Goal: Contribute content: Contribute content

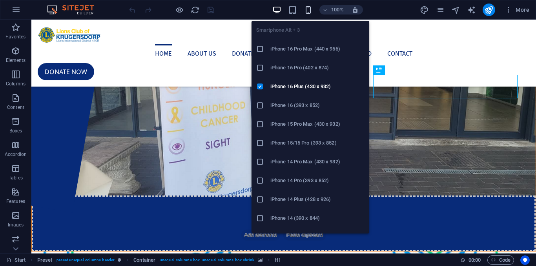
click at [306, 8] on icon "button" at bounding box center [308, 9] width 9 height 9
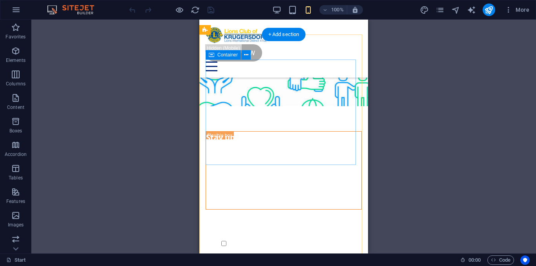
scroll to position [3160, 0]
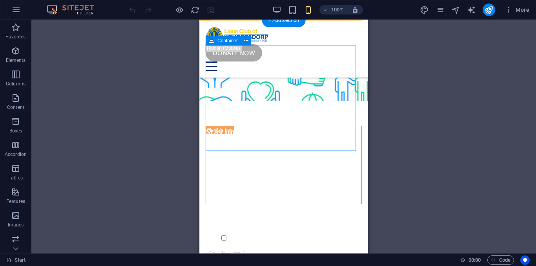
drag, startPoint x: 282, startPoint y: 144, endPoint x: 391, endPoint y: 163, distance: 110.8
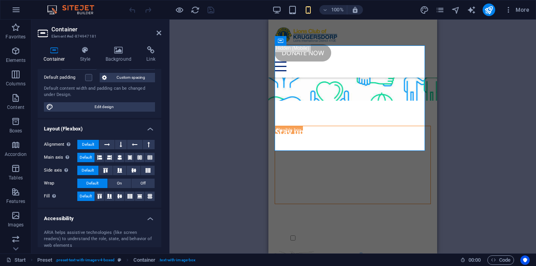
scroll to position [139, 0]
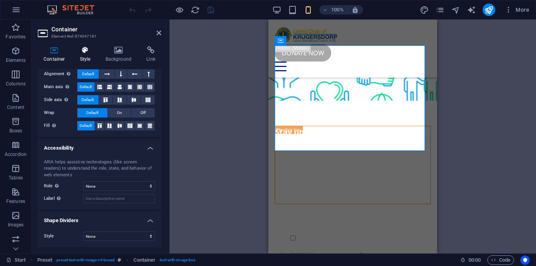
click at [92, 58] on h4 "Style" at bounding box center [86, 54] width 25 height 16
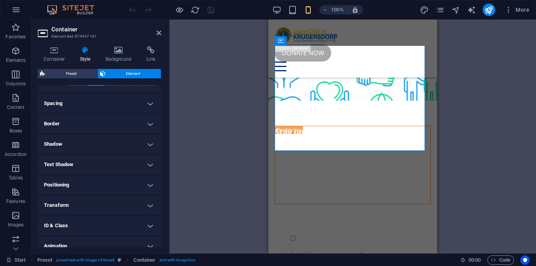
scroll to position [169, 0]
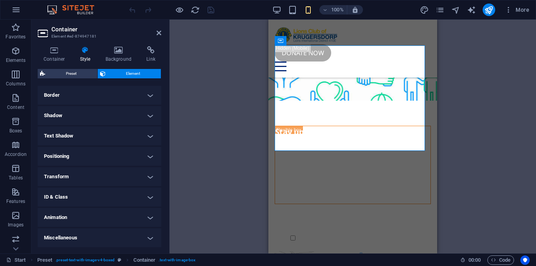
click at [150, 180] on h4 "Transform" at bounding box center [100, 177] width 124 height 19
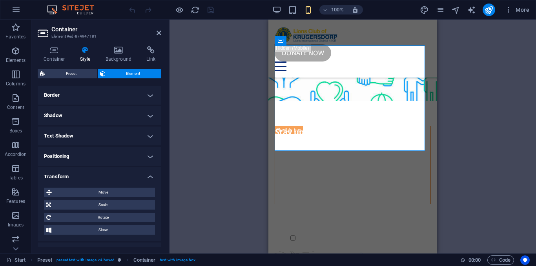
click at [150, 180] on h4 "Transform" at bounding box center [100, 175] width 124 height 14
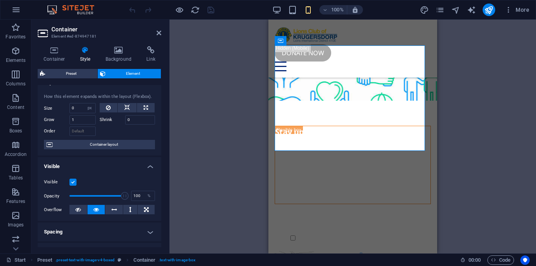
scroll to position [0, 0]
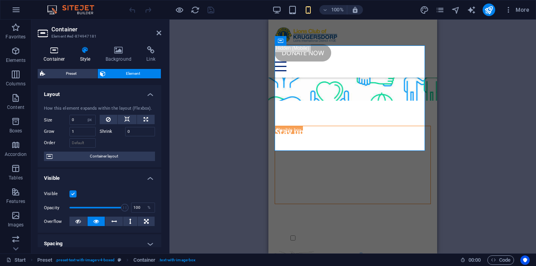
click at [60, 55] on h4 "Container" at bounding box center [56, 54] width 36 height 16
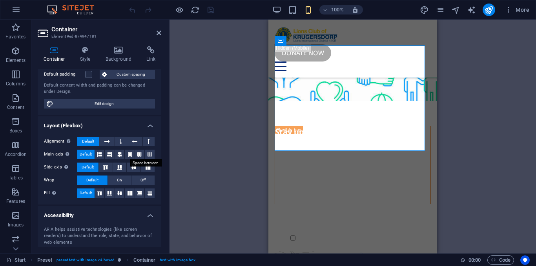
scroll to position [139, 0]
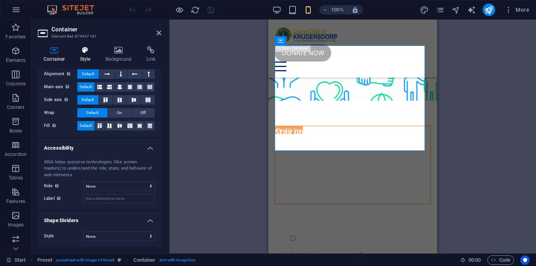
click at [94, 58] on h4 "Style" at bounding box center [86, 54] width 25 height 16
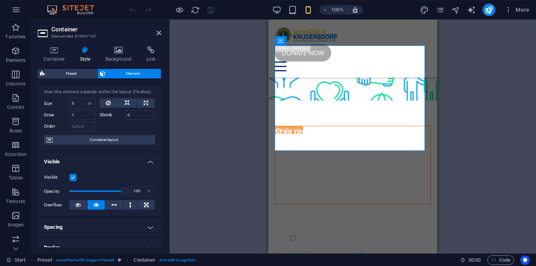
scroll to position [20, 0]
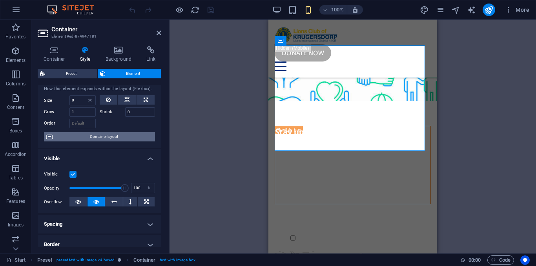
click at [109, 137] on span "Container layout" at bounding box center [104, 136] width 98 height 9
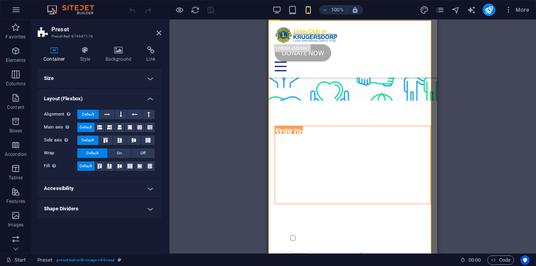
click at [137, 205] on h4 "Shape Dividers" at bounding box center [100, 209] width 124 height 19
click at [137, 205] on h4 "Shape Dividers" at bounding box center [100, 207] width 124 height 14
click at [92, 56] on h4 "Style" at bounding box center [86, 54] width 25 height 16
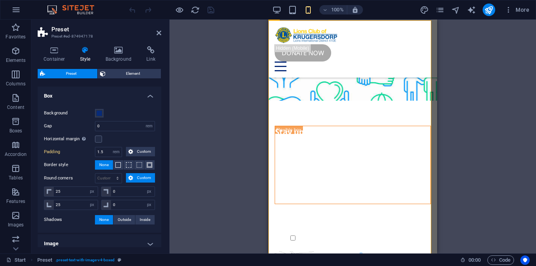
scroll to position [81, 0]
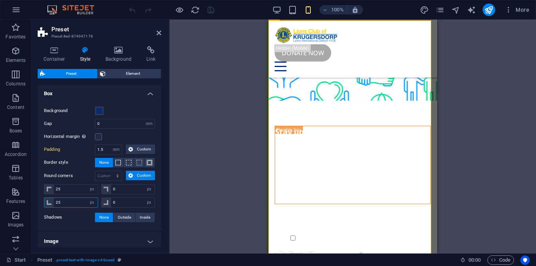
drag, startPoint x: 72, startPoint y: 198, endPoint x: 53, endPoint y: 201, distance: 19.9
click at [38, 201] on div "Background Gap 0 rem px % vh vw Horizontal margin Only if the containers "Conte…" at bounding box center [99, 164] width 127 height 132
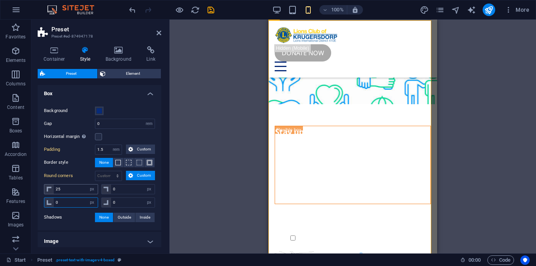
type input "0"
drag, startPoint x: 64, startPoint y: 190, endPoint x: 21, endPoint y: 188, distance: 42.8
click at [21, 188] on section "Favorites Elements Columns Content Boxes Accordion Tables Features Images Slide…" at bounding box center [268, 137] width 536 height 234
type input "0"
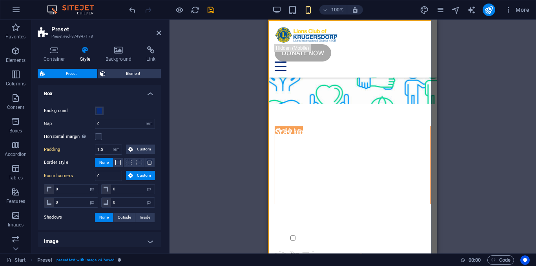
select select "px"
click at [82, 173] on label "Round corners" at bounding box center [69, 175] width 51 height 9
select select "DISABLED_OPTION_VALUE"
type input "25"
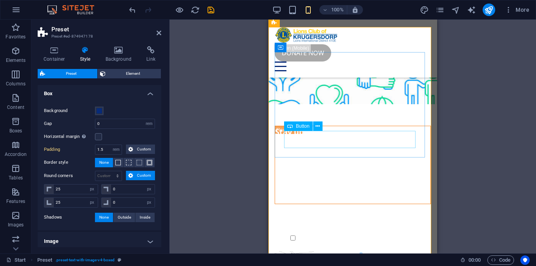
scroll to position [3124, 0]
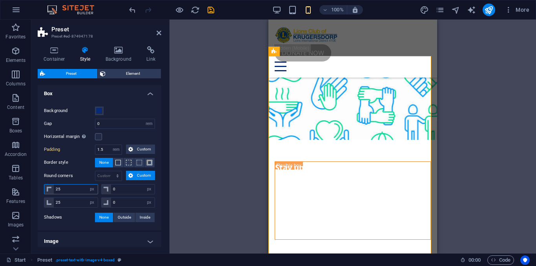
click at [76, 190] on input "25" at bounding box center [76, 189] width 44 height 9
type input "2"
drag, startPoint x: 76, startPoint y: 190, endPoint x: 212, endPoint y: 168, distance: 137.5
click at [30, 194] on section "Favorites Elements Columns Content Boxes Accordion Tables Features Images Slide…" at bounding box center [268, 137] width 536 height 234
click at [77, 218] on label "Shadows" at bounding box center [69, 217] width 51 height 9
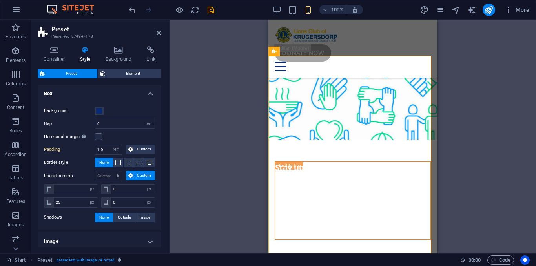
click at [95, 198] on div "Background Gap 0 rem px % vh vw Horizontal margin Only if the containers "Conte…" at bounding box center [99, 164] width 127 height 132
click at [212, 168] on div "Drag here to replace the existing content. Press “Ctrl” if you want to create a…" at bounding box center [352, 137] width 366 height 234
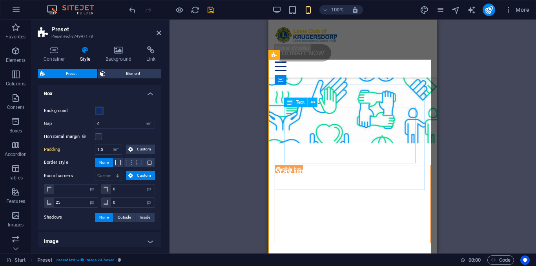
scroll to position [3120, 0]
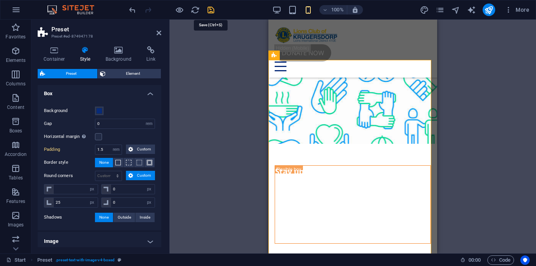
click at [209, 9] on icon "save" at bounding box center [210, 9] width 9 height 9
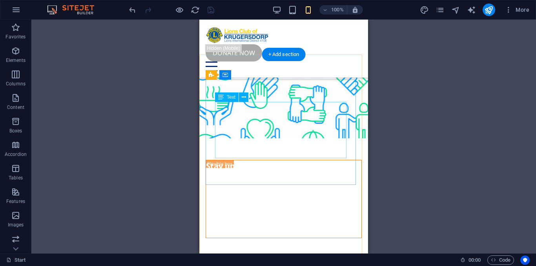
scroll to position [3124, 0]
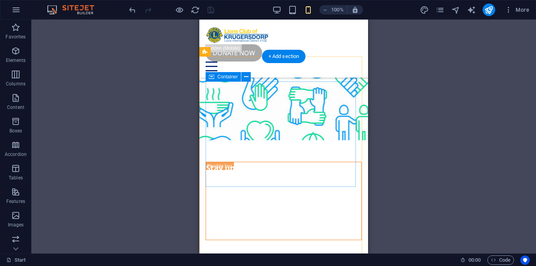
select select "px"
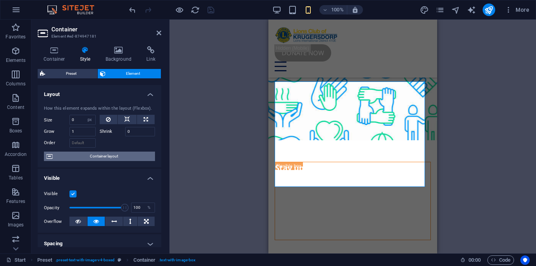
click at [106, 157] on span "Container layout" at bounding box center [104, 156] width 98 height 9
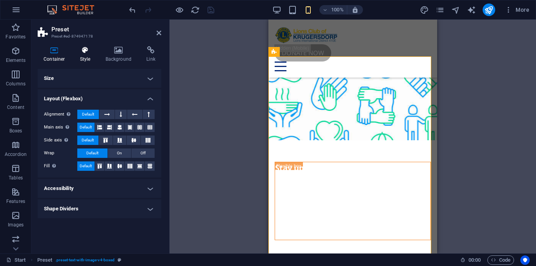
click at [93, 58] on h4 "Style" at bounding box center [86, 54] width 25 height 16
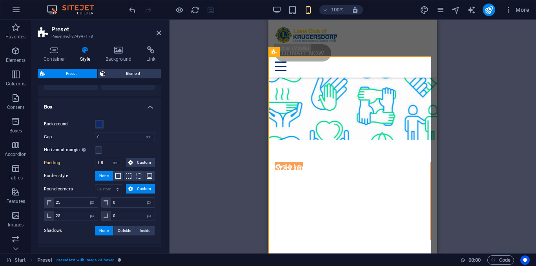
scroll to position [69, 0]
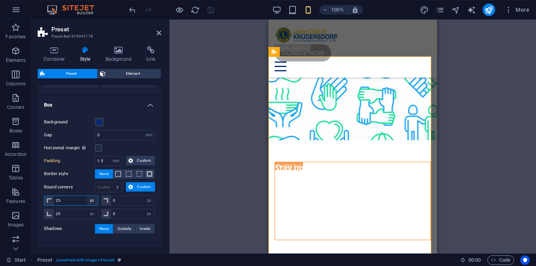
click at [87, 199] on select "px rem % vh vw" at bounding box center [92, 200] width 11 height 9
click at [71, 199] on input "25" at bounding box center [76, 200] width 44 height 9
drag, startPoint x: 71, startPoint y: 199, endPoint x: 30, endPoint y: 200, distance: 40.4
click at [30, 200] on section "Favorites Elements Columns Content Boxes Accordion Tables Features Images Slide…" at bounding box center [268, 137] width 536 height 234
type input "0"
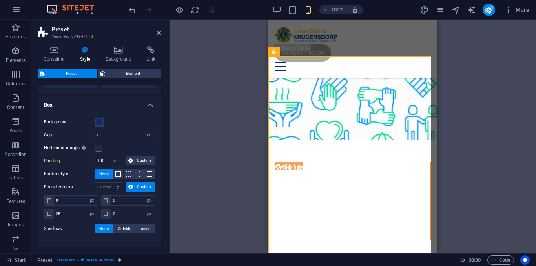
click at [75, 215] on input "25" at bounding box center [76, 213] width 44 height 9
drag, startPoint x: 69, startPoint y: 214, endPoint x: 29, endPoint y: 210, distance: 40.6
click at [29, 210] on section "Favorites Elements Columns Content Boxes Accordion Tables Features Images Slide…" at bounding box center [268, 137] width 536 height 234
type input "0"
click at [56, 242] on ul "Box Background Gap 0 rem px % vh vw Horizontal margin Only if the containers "C…" at bounding box center [100, 179] width 124 height 167
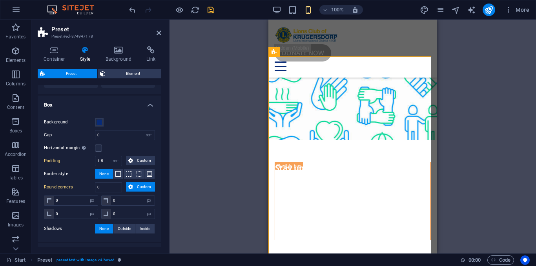
type input "0"
select select "px"
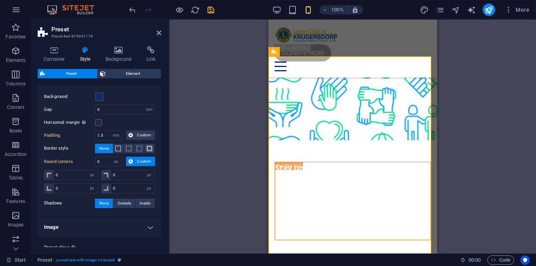
scroll to position [95, 0]
click at [79, 204] on label "Shadows" at bounding box center [69, 202] width 51 height 9
drag, startPoint x: 72, startPoint y: 175, endPoint x: 46, endPoint y: 172, distance: 26.0
click at [46, 172] on div "0 px rem % vh vw" at bounding box center [71, 175] width 54 height 10
type input "25"
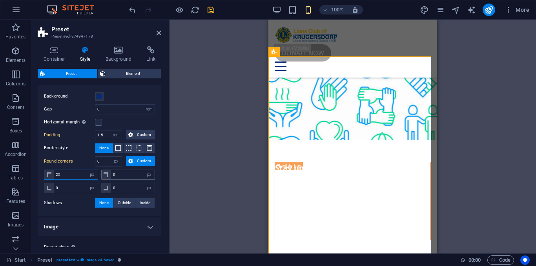
select select "DISABLED_OPTION_VALUE"
type input "25"
drag, startPoint x: 118, startPoint y: 174, endPoint x: 108, endPoint y: 173, distance: 9.9
click at [108, 173] on div "0 px rem % vh vw" at bounding box center [128, 175] width 54 height 10
type input "25"
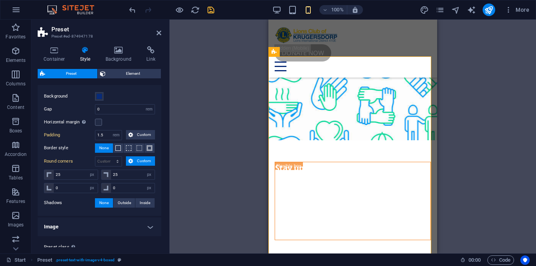
click at [71, 209] on div "Background Gap 0 rem px % vh vw Horizontal margin Only if the containers "Conte…" at bounding box center [99, 150] width 127 height 132
click at [383, 44] on div "Donate now" at bounding box center [353, 52] width 156 height 17
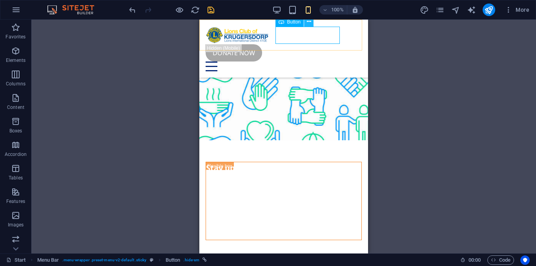
click at [311, 24] on button at bounding box center [308, 21] width 9 height 9
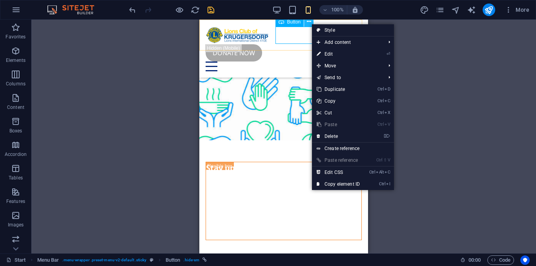
click at [311, 24] on button at bounding box center [308, 21] width 9 height 9
click at [301, 44] on div "Donate now" at bounding box center [284, 52] width 156 height 17
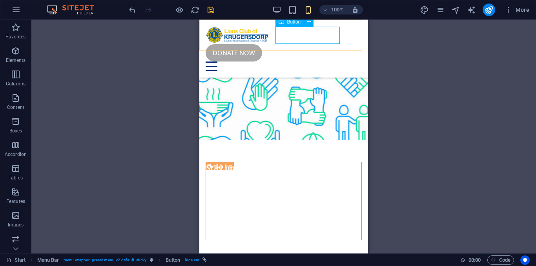
click at [301, 44] on div "Donate now" at bounding box center [284, 52] width 156 height 17
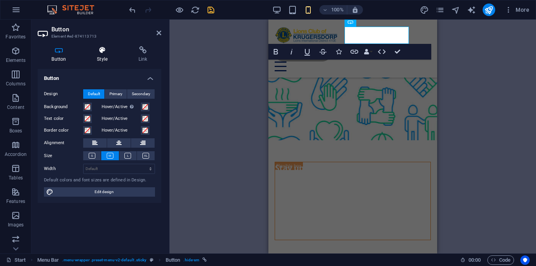
click at [106, 61] on h4 "Style" at bounding box center [104, 54] width 42 height 16
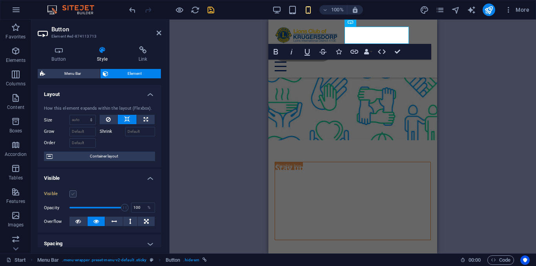
click at [73, 193] on label at bounding box center [72, 194] width 7 height 7
click at [0, 0] on input "Visible" at bounding box center [0, 0] width 0 height 0
click at [83, 118] on select "Default auto px % 1/1 1/2 1/3 1/4 1/5 1/6 1/7 1/8 1/9 1/10" at bounding box center [82, 119] width 25 height 9
select select "1/2"
click at [83, 115] on select "Default auto px % 1/1 1/2 1/3 1/4 1/5 1/6 1/7 1/8 1/9 1/10" at bounding box center [82, 119] width 25 height 9
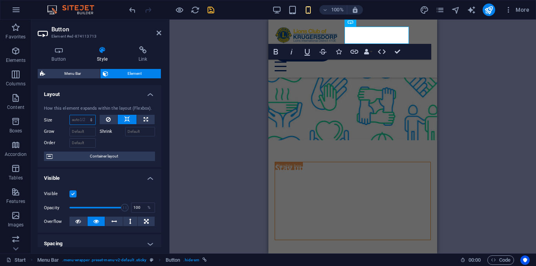
type input "50"
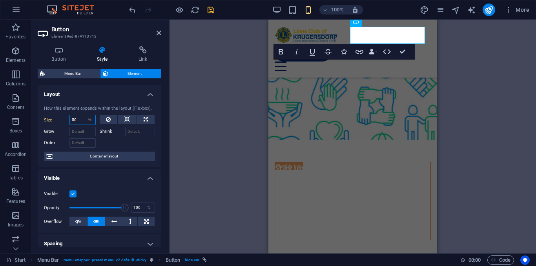
scroll to position [3134, 0]
click at [88, 120] on select "Default auto px % 1/1 1/2 1/3 1/4 1/5 1/6 1/7 1/8 1/9 1/10" at bounding box center [89, 119] width 11 height 9
select select "1/4"
click at [84, 115] on select "Default auto px % 1/1 1/2 1/3 1/4 1/5 1/6 1/7 1/8 1/9 1/10" at bounding box center [89, 119] width 11 height 9
type input "25"
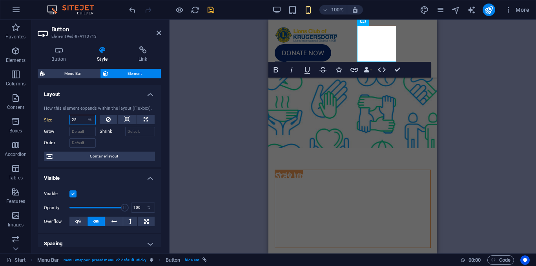
scroll to position [3141, 0]
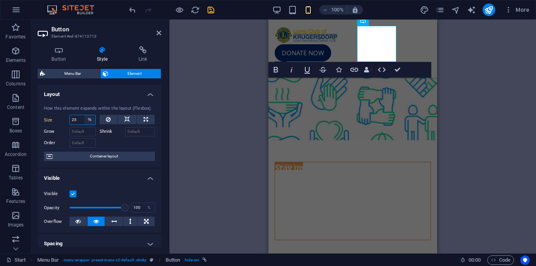
click at [92, 122] on select "Default auto px % 1/1 1/2 1/3 1/4 1/5 1/6 1/7 1/8 1/9 1/10" at bounding box center [89, 119] width 11 height 9
select select "1/3"
click at [84, 115] on select "Default auto px % 1/1 1/2 1/3 1/4 1/5 1/6 1/7 1/8 1/9 1/10" at bounding box center [89, 119] width 11 height 9
type input "33.33"
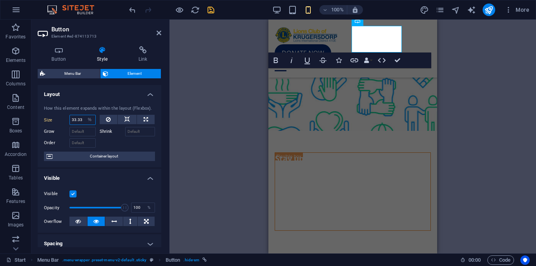
scroll to position [3132, 0]
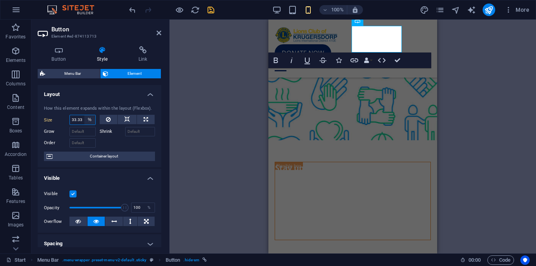
click at [92, 122] on select "Default auto px % 1/1 1/2 1/3 1/4 1/5 1/6 1/7 1/8 1/9 1/10" at bounding box center [89, 119] width 11 height 9
select select "auto"
click at [84, 115] on select "Default auto px % 1/1 1/2 1/3 1/4 1/5 1/6 1/7 1/8 1/9 1/10" at bounding box center [89, 119] width 11 height 9
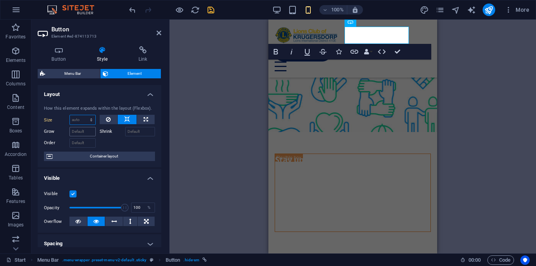
scroll to position [3124, 0]
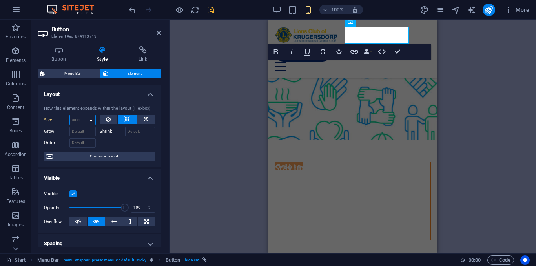
click at [82, 116] on select "Default auto px % 1/1 1/2 1/3 1/4 1/5 1/6 1/7 1/8 1/9 1/10" at bounding box center [82, 119] width 25 height 9
click at [70, 115] on select "Default auto px % 1/1 1/2 1/3 1/4 1/5 1/6 1/7 1/8 1/9 1/10" at bounding box center [82, 119] width 25 height 9
click at [109, 130] on label "Shrink" at bounding box center [112, 131] width 25 height 9
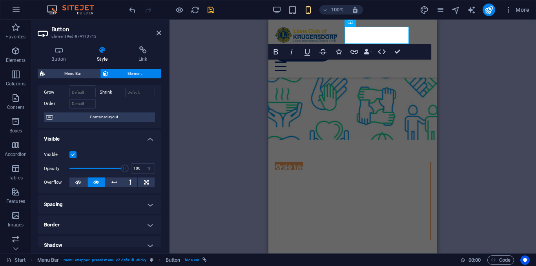
scroll to position [47, 0]
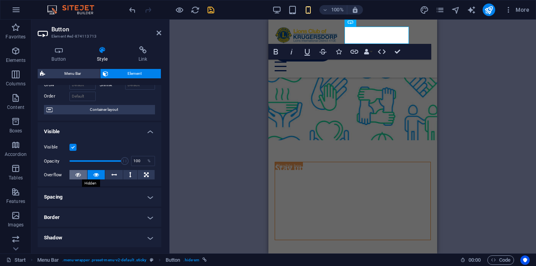
click at [84, 177] on button at bounding box center [78, 174] width 18 height 9
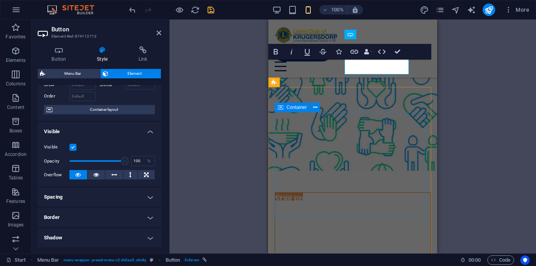
scroll to position [3084, 0]
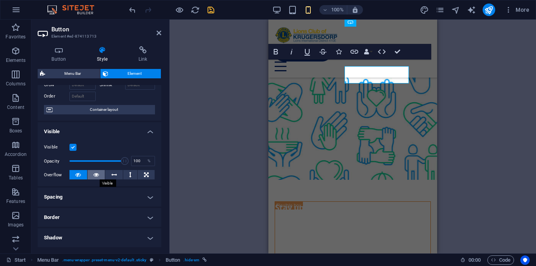
click at [97, 173] on icon at bounding box center [95, 174] width 5 height 9
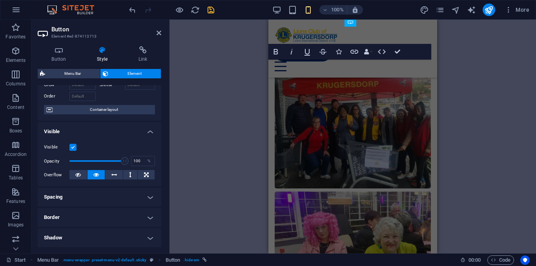
scroll to position [0, 0]
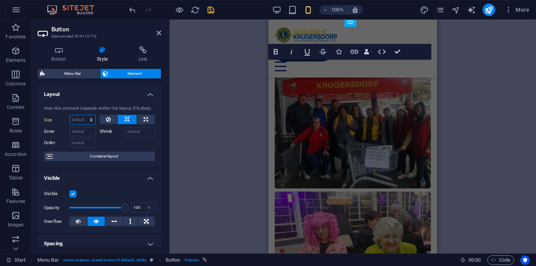
click at [91, 121] on select "Default auto px % 1/1 1/2 1/3 1/4 1/5 1/6 1/7 1/8 1/9 1/10" at bounding box center [82, 119] width 25 height 9
select select "%"
click at [83, 115] on select "Default auto px % 1/1 1/2 1/3 1/4 1/5 1/6 1/7 1/8 1/9 1/10" at bounding box center [82, 119] width 25 height 9
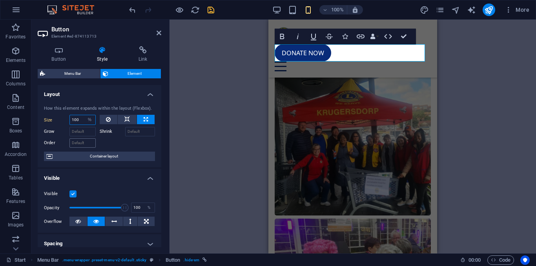
scroll to position [2653, 0]
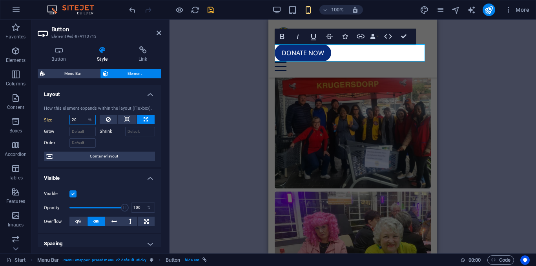
type input "20"
click at [87, 107] on div "How this element expands within the layout (Flexbox)." at bounding box center [99, 109] width 111 height 7
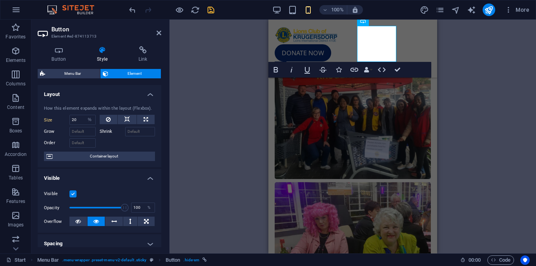
scroll to position [2644, 0]
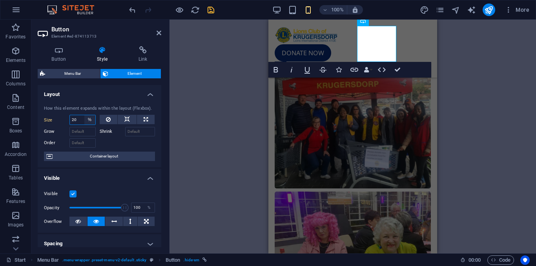
click at [84, 118] on select "Default auto px % 1/1 1/2 1/3 1/4 1/5 1/6 1/7 1/8 1/9 1/10" at bounding box center [89, 119] width 11 height 9
select select "rn3db4sgfeg"
click at [84, 115] on select "Default auto px % 1/1 1/2 1/3 1/4 1/5 1/6 1/7 1/8 1/9 1/10" at bounding box center [89, 119] width 11 height 9
select select "DISABLED_OPTION_VALUE"
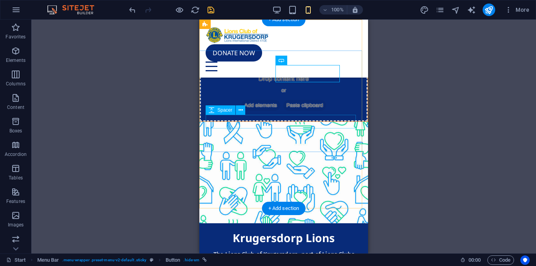
scroll to position [0, 0]
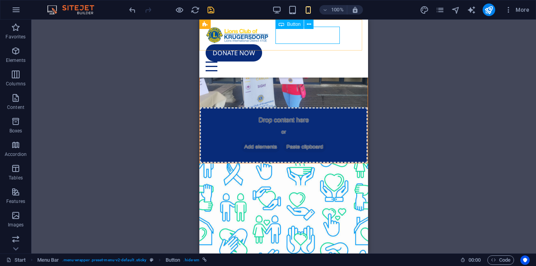
click at [290, 44] on div "Donate now" at bounding box center [284, 52] width 156 height 17
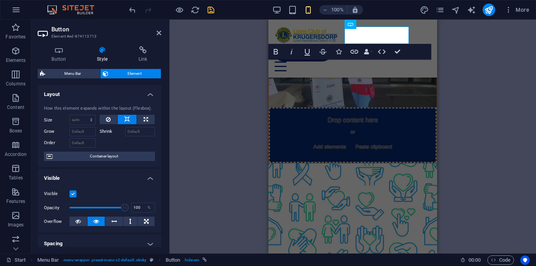
click at [72, 193] on label at bounding box center [72, 194] width 7 height 7
click at [0, 0] on input "Visible" at bounding box center [0, 0] width 0 height 0
click at [226, 171] on div "Container H1 Preset Container Text Spacer Menu Menu Bar Spacer Button Preset Co…" at bounding box center [352, 137] width 366 height 234
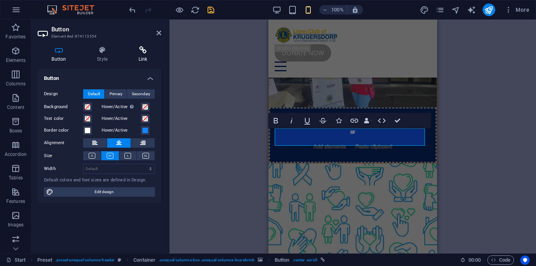
click at [133, 54] on h4 "Link" at bounding box center [142, 54] width 37 height 16
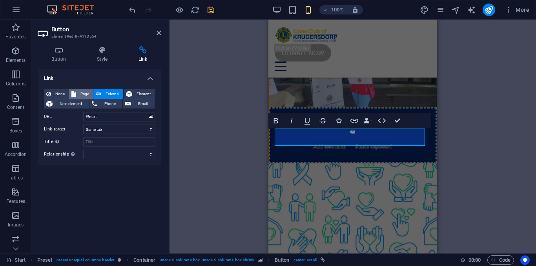
click at [86, 94] on span "Page" at bounding box center [84, 93] width 12 height 9
click at [109, 118] on select "Start Subpage Legal Notice Privacy" at bounding box center [119, 116] width 72 height 9
click at [101, 188] on div "Link None Page External Element Next element Phone Email Page Start Subpage Leg…" at bounding box center [100, 158] width 124 height 178
click at [81, 100] on span "Next element" at bounding box center [71, 103] width 32 height 9
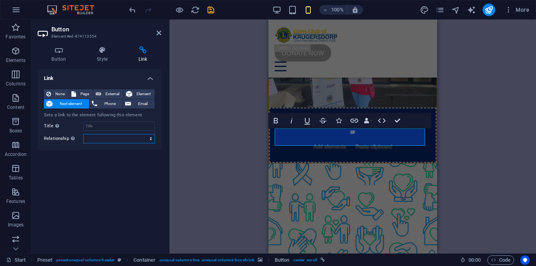
click at [99, 140] on select "alternate author bookmark external help license next nofollow noreferrer noopen…" at bounding box center [119, 138] width 72 height 9
click at [93, 193] on div "Link None Page External Element Next element Phone Email Sets a link to the ele…" at bounding box center [100, 158] width 124 height 178
click at [86, 93] on span "Page" at bounding box center [84, 93] width 12 height 9
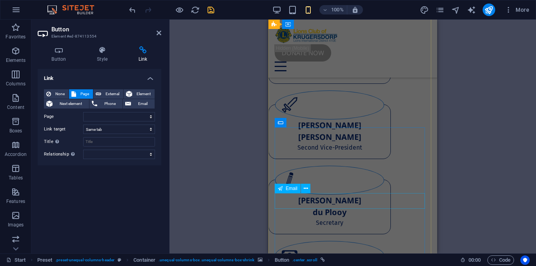
scroll to position [3502, 0]
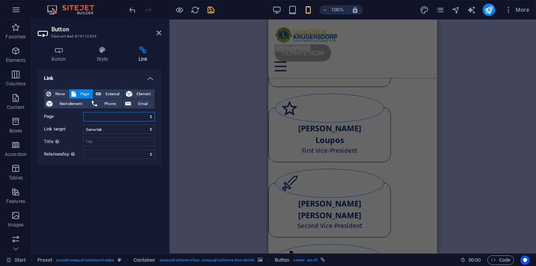
click at [136, 119] on select "Start Subpage Legal Notice Privacy" at bounding box center [119, 116] width 72 height 9
click at [83, 112] on select "Start Subpage Legal Notice Privacy" at bounding box center [119, 116] width 72 height 9
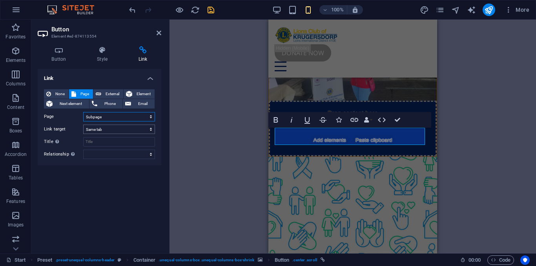
scroll to position [1, 0]
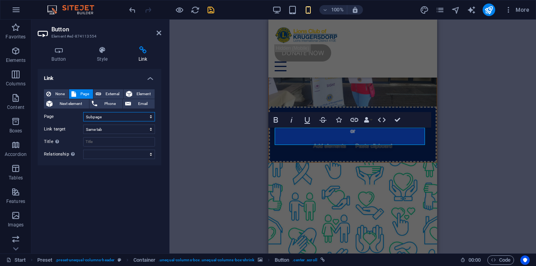
click at [107, 118] on select "Start Subpage Legal Notice Privacy" at bounding box center [119, 116] width 72 height 9
select select "0"
click at [83, 112] on select "Start Subpage Legal Notice Privacy" at bounding box center [119, 116] width 72 height 9
click at [138, 89] on span "Element" at bounding box center [144, 93] width 18 height 9
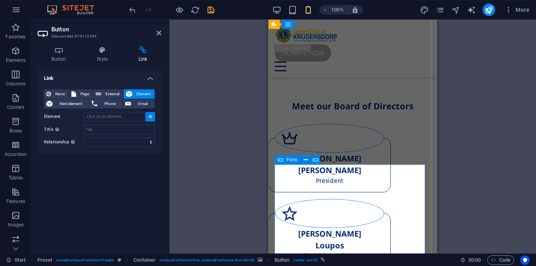
scroll to position [3478, 0]
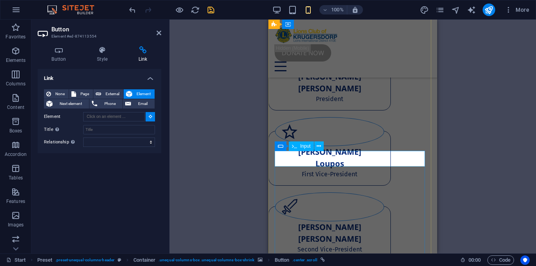
click div
type input "#ed-874113677"
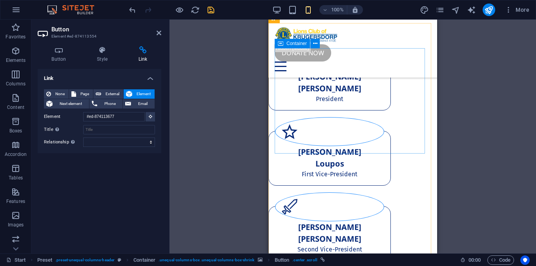
scroll to position [1, 0]
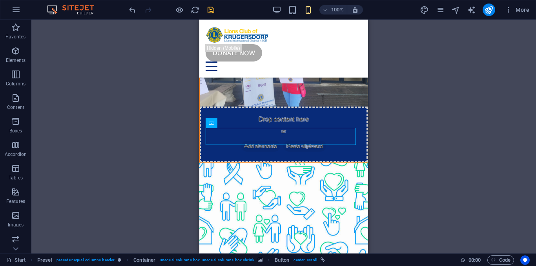
click at [397, 117] on div "Container H1 Preset Container Text Spacer Menu Menu Bar Spacer Button Preset H2…" at bounding box center [283, 137] width 504 height 234
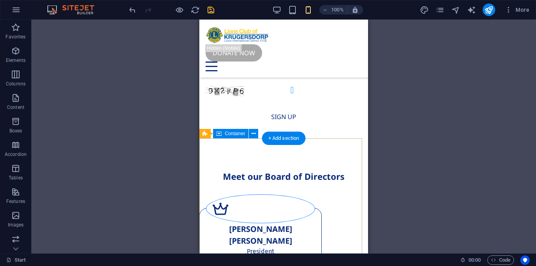
scroll to position [3326, 0]
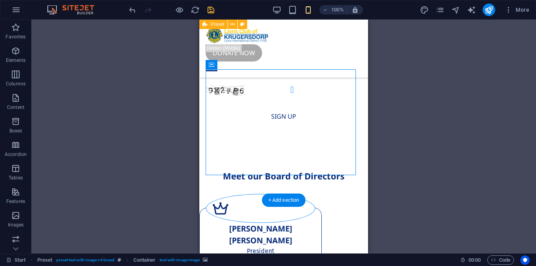
scroll to position [3212, 0]
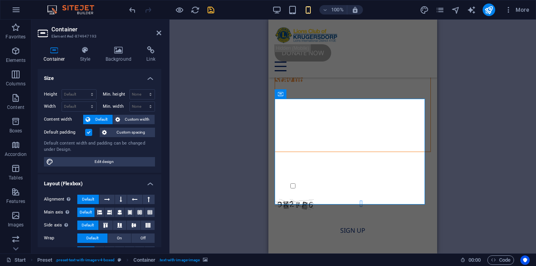
scroll to position [126, 0]
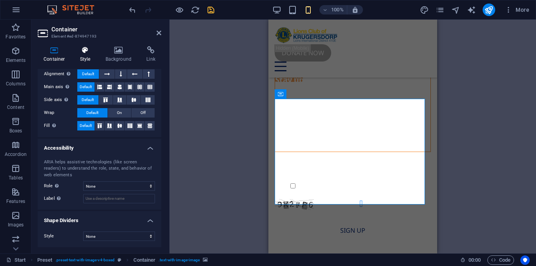
click at [91, 52] on icon at bounding box center [85, 50] width 22 height 8
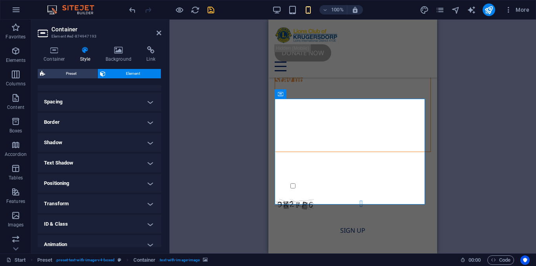
scroll to position [169, 0]
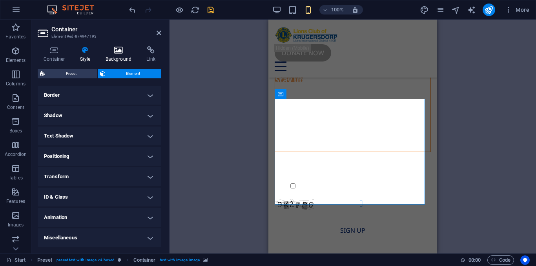
click at [120, 51] on icon at bounding box center [119, 50] width 38 height 8
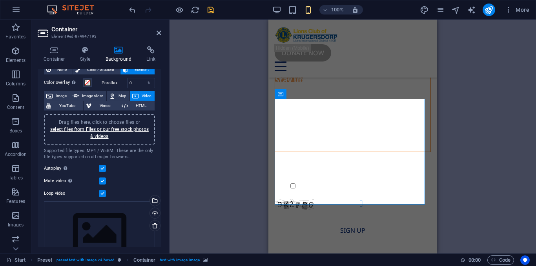
scroll to position [25, 0]
click at [103, 181] on label at bounding box center [102, 180] width 7 height 7
click at [0, 0] on input "Mute video Autoplay will be available if muted is checked" at bounding box center [0, 0] width 0 height 0
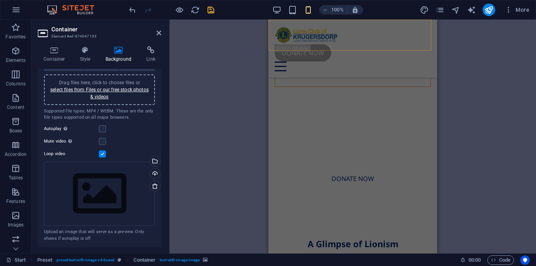
scroll to position [1404, 0]
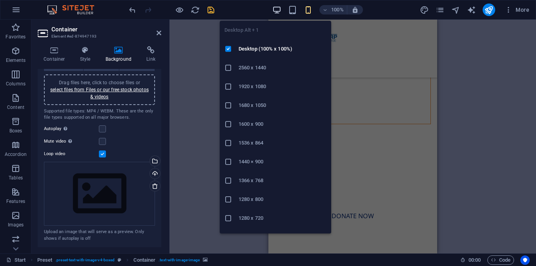
click at [277, 7] on icon "button" at bounding box center [276, 9] width 9 height 9
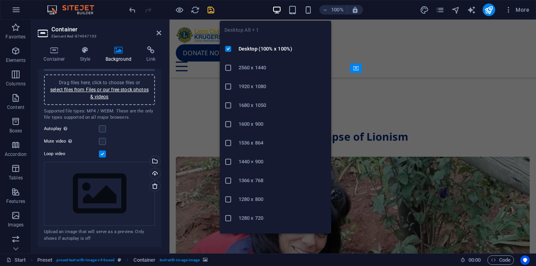
scroll to position [1905, 0]
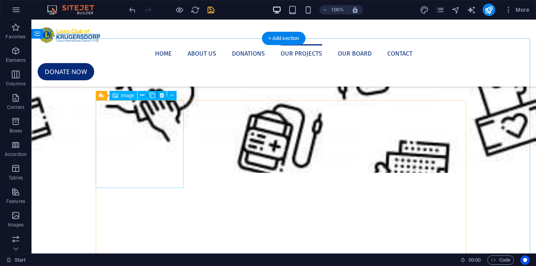
scroll to position [679, 0]
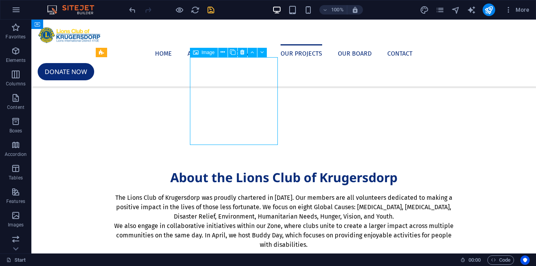
select select "%"
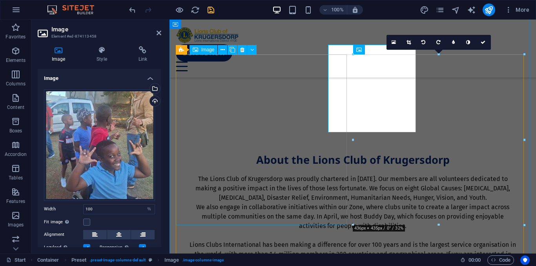
scroll to position [691, 0]
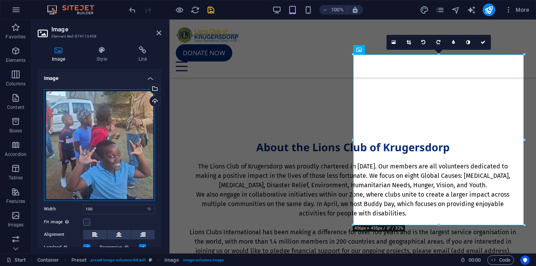
click at [135, 161] on div "Drag files here, click to choose files or select files from Files or our free s…" at bounding box center [99, 145] width 111 height 112
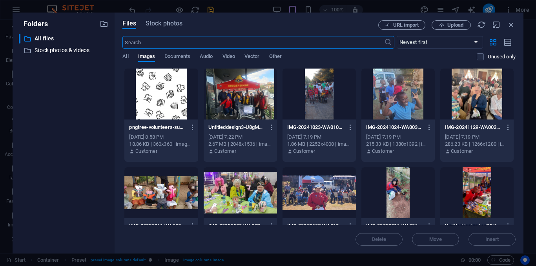
click at [153, 91] on div at bounding box center [160, 94] width 73 height 51
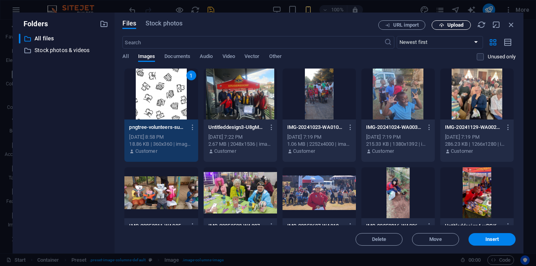
click at [445, 21] on button "Upload" at bounding box center [451, 24] width 39 height 9
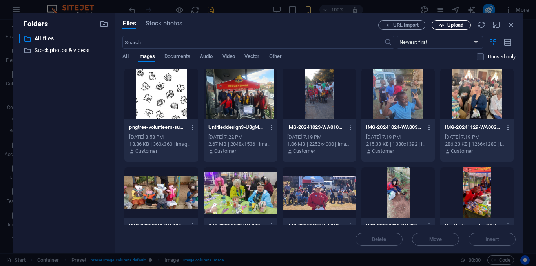
click at [445, 26] on span "Upload" at bounding box center [451, 25] width 32 height 5
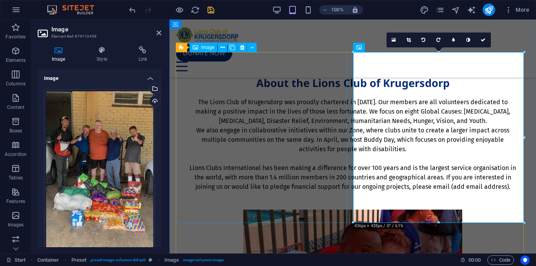
scroll to position [664, 0]
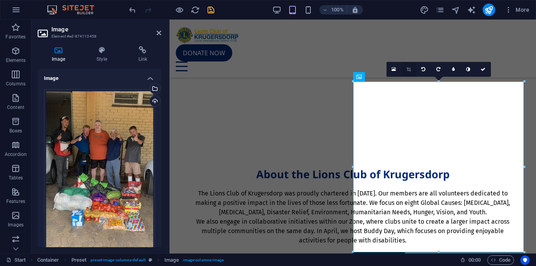
click at [406, 69] on icon at bounding box center [408, 69] width 4 height 5
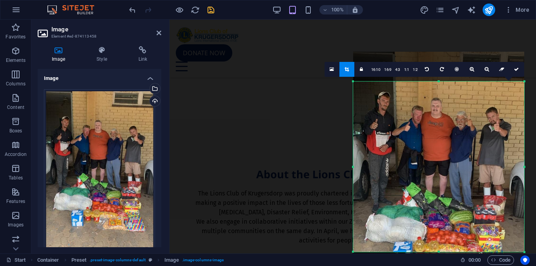
drag, startPoint x: 428, startPoint y: 156, endPoint x: 430, endPoint y: 193, distance: 36.5
click at [430, 193] on div at bounding box center [438, 204] width 171 height 304
click at [518, 75] on link at bounding box center [516, 69] width 15 height 15
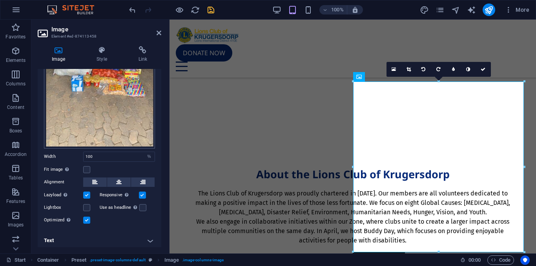
scroll to position [0, 0]
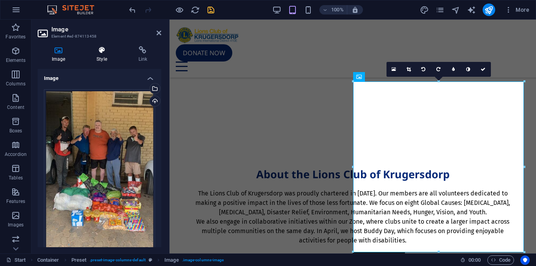
click at [105, 58] on h4 "Style" at bounding box center [103, 54] width 42 height 16
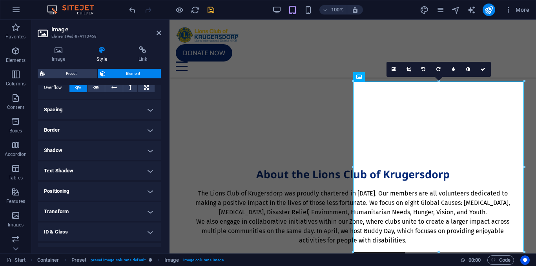
scroll to position [135, 0]
click at [66, 174] on h4 "Text Shadow" at bounding box center [100, 169] width 124 height 19
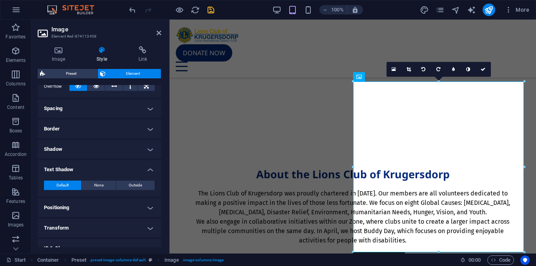
click at [66, 174] on h4 "Text Shadow" at bounding box center [100, 167] width 124 height 14
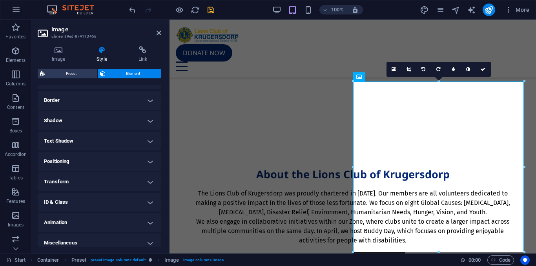
scroll to position [169, 0]
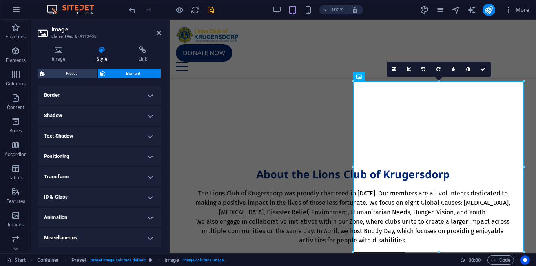
click at [71, 233] on h4 "Miscellaneous" at bounding box center [100, 238] width 124 height 19
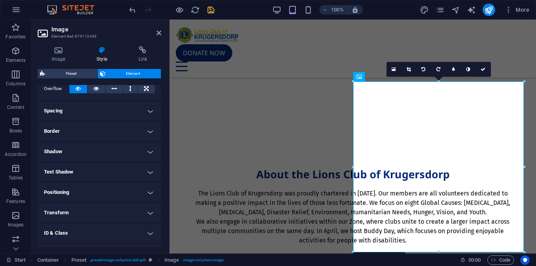
scroll to position [133, 0]
click at [79, 211] on h4 "Transform" at bounding box center [100, 213] width 124 height 19
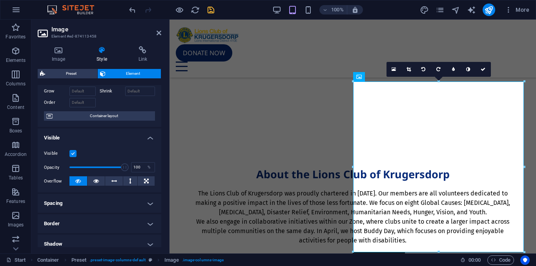
scroll to position [0, 0]
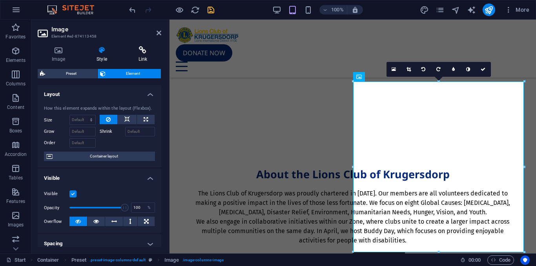
click at [137, 61] on h4 "Link" at bounding box center [142, 54] width 37 height 16
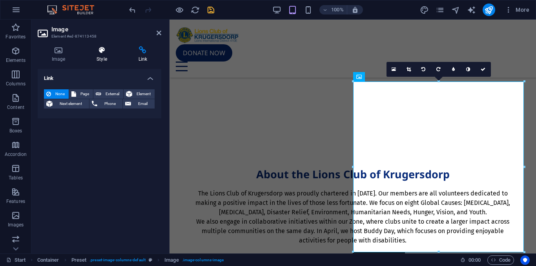
click at [106, 51] on icon at bounding box center [101, 50] width 38 height 8
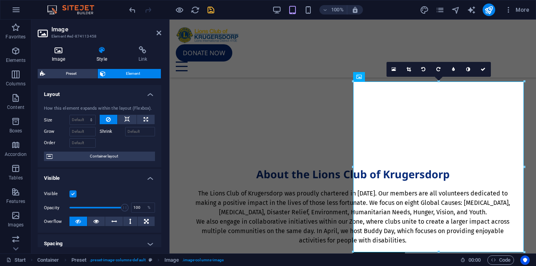
click at [67, 55] on h4 "Image" at bounding box center [60, 54] width 45 height 16
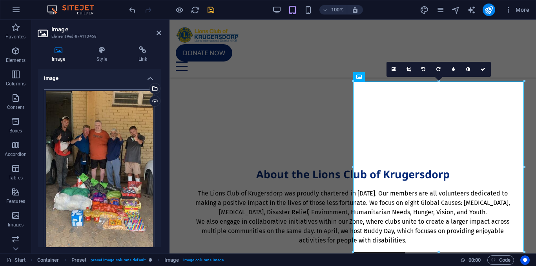
scroll to position [135, 0]
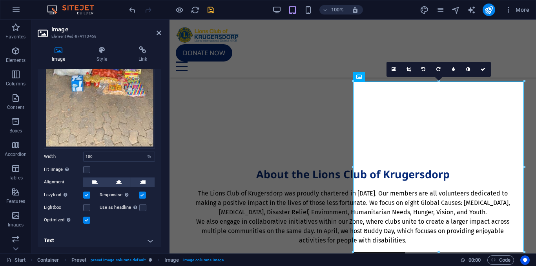
click at [148, 240] on h4 "Text" at bounding box center [100, 240] width 124 height 19
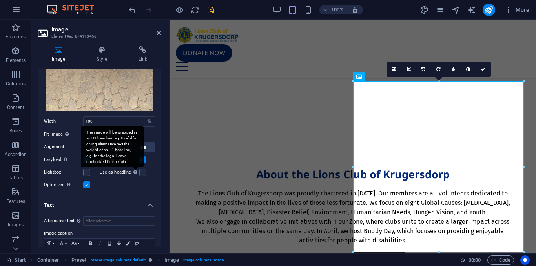
scroll to position [209, 0]
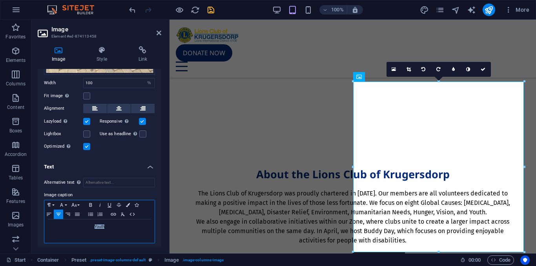
drag, startPoint x: 108, startPoint y: 226, endPoint x: 91, endPoint y: 226, distance: 17.3
click at [91, 226] on p "Youth" at bounding box center [99, 227] width 102 height 7
click at [479, 72] on link at bounding box center [483, 69] width 15 height 15
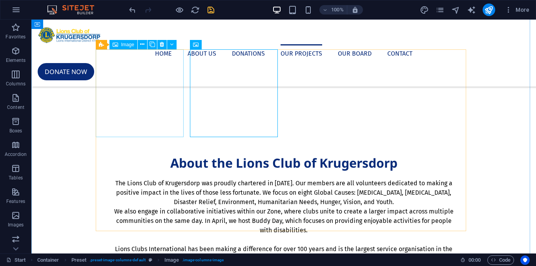
scroll to position [687, 0]
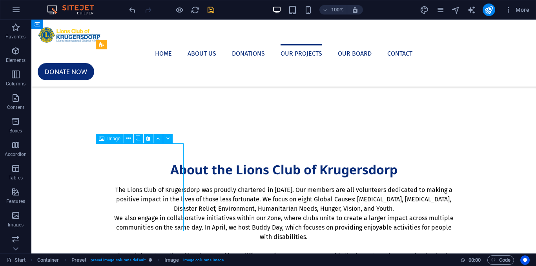
select select "%"
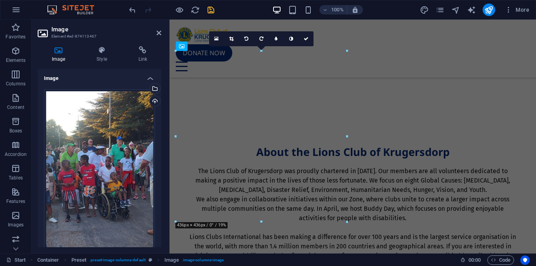
scroll to position [1049, 0]
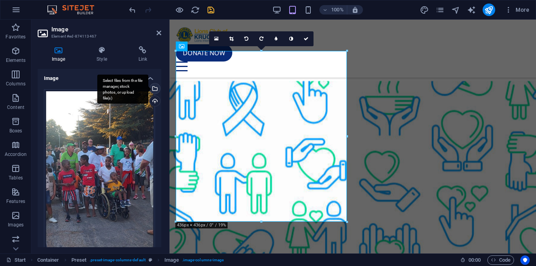
click at [153, 89] on div "Select files from the file manager, stock photos, or upload file(s)" at bounding box center [154, 90] width 12 height 12
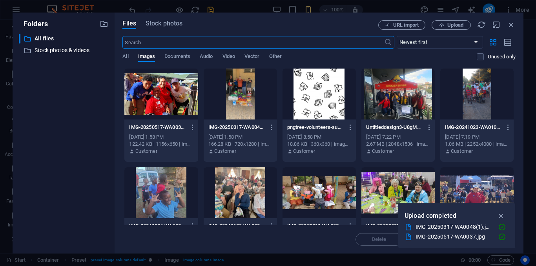
scroll to position [1457, 0]
click at [155, 84] on div at bounding box center [160, 94] width 73 height 51
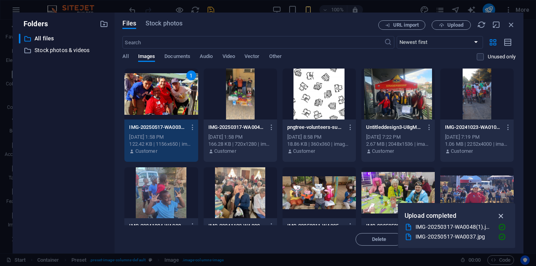
click at [500, 217] on icon "button" at bounding box center [501, 216] width 9 height 9
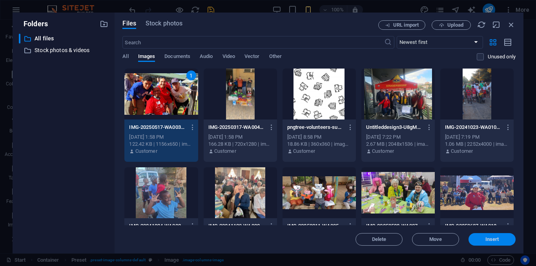
click at [483, 241] on span "Insert" at bounding box center [492, 239] width 41 height 5
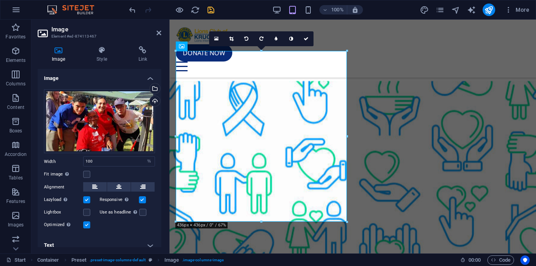
scroll to position [7, 0]
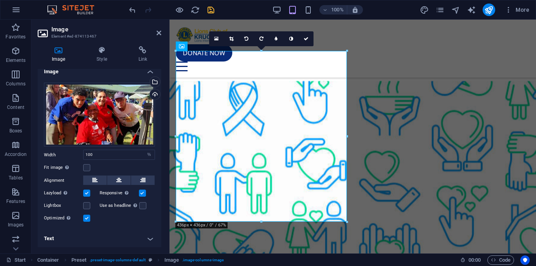
click at [129, 252] on div "Image Style Link Image Drag files here, click to choose files or select files f…" at bounding box center [99, 147] width 136 height 214
click at [146, 237] on h4 "Text" at bounding box center [100, 238] width 124 height 19
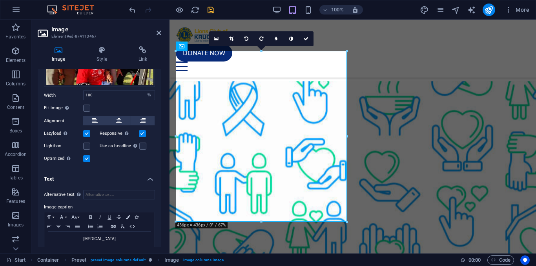
scroll to position [76, 0]
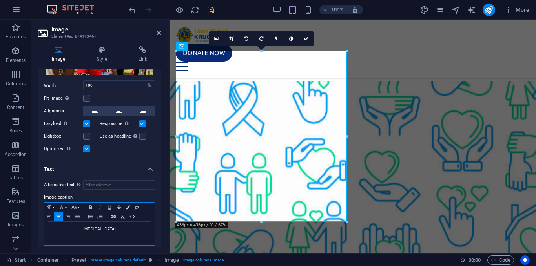
drag, startPoint x: 130, startPoint y: 226, endPoint x: 81, endPoint y: 226, distance: 49.4
click at [81, 226] on p "[MEDICAL_DATA]" at bounding box center [99, 229] width 102 height 7
click at [309, 39] on link at bounding box center [306, 38] width 15 height 15
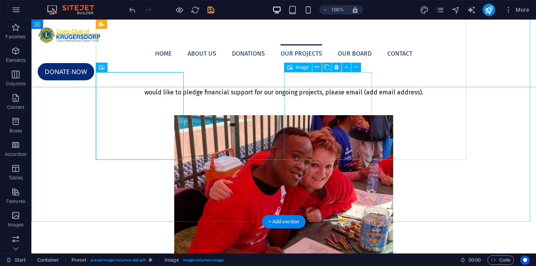
scroll to position [749, 0]
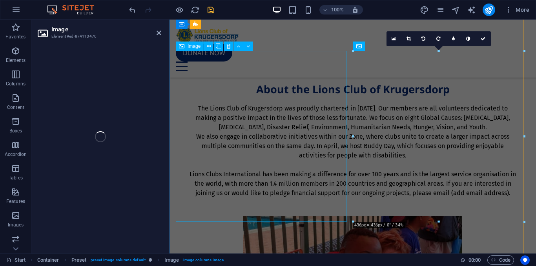
scroll to position [1049, 0]
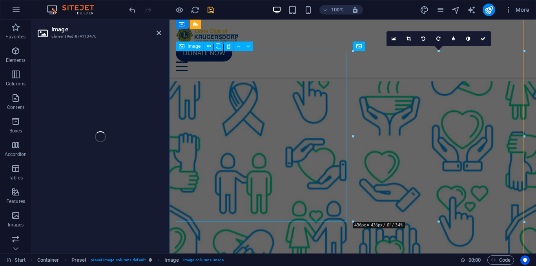
select select "%"
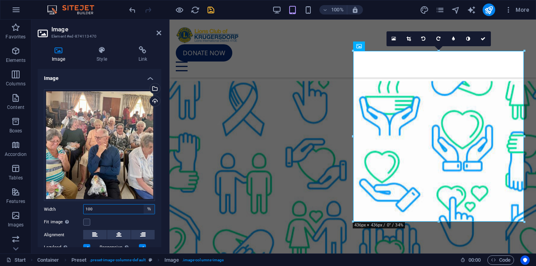
click at [149, 210] on select "Default auto px rem % em vh vw" at bounding box center [149, 209] width 11 height 9
click at [136, 219] on div "Fit image Automatically fit image to a fixed width and height" at bounding box center [99, 222] width 111 height 9
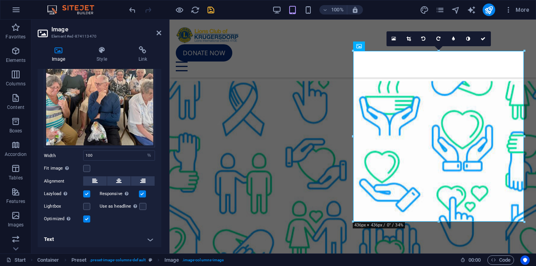
click at [96, 237] on h4 "Text" at bounding box center [100, 239] width 124 height 19
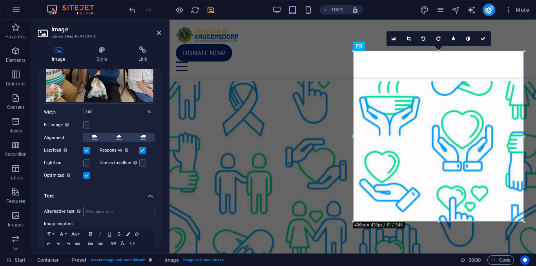
scroll to position [127, 0]
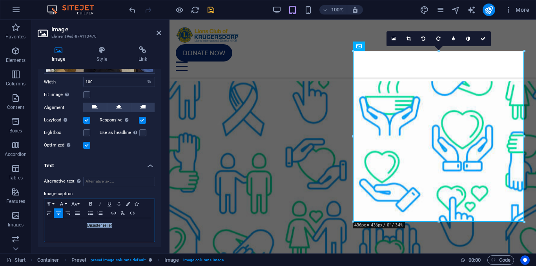
drag, startPoint x: 117, startPoint y: 224, endPoint x: 58, endPoint y: 228, distance: 59.0
click at [58, 228] on p "Disaster relief" at bounding box center [99, 225] width 102 height 7
click at [484, 42] on link at bounding box center [483, 38] width 15 height 15
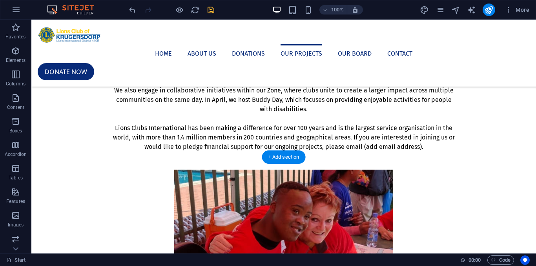
scroll to position [802, 0]
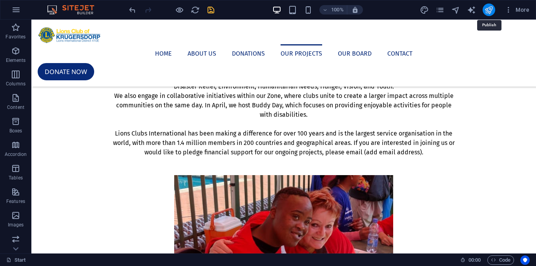
click at [487, 14] on icon "publish" at bounding box center [488, 9] width 9 height 9
click at [12, 53] on icon "button" at bounding box center [15, 50] width 9 height 9
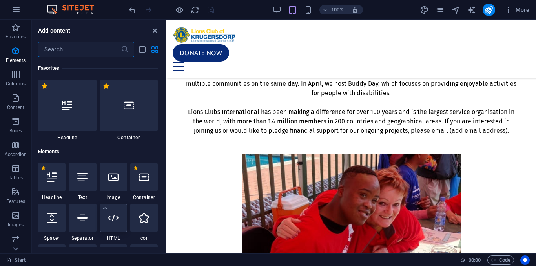
scroll to position [84, 0]
